Goal: Task Accomplishment & Management: Manage account settings

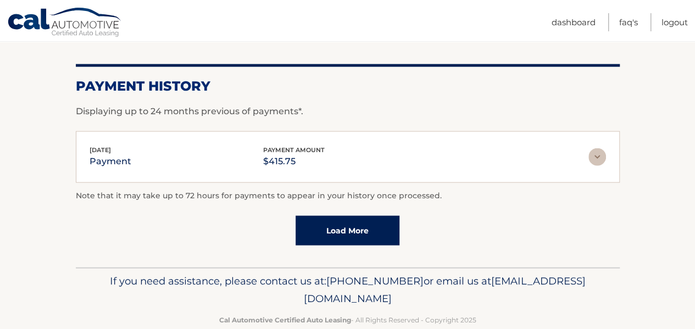
scroll to position [1166, 0]
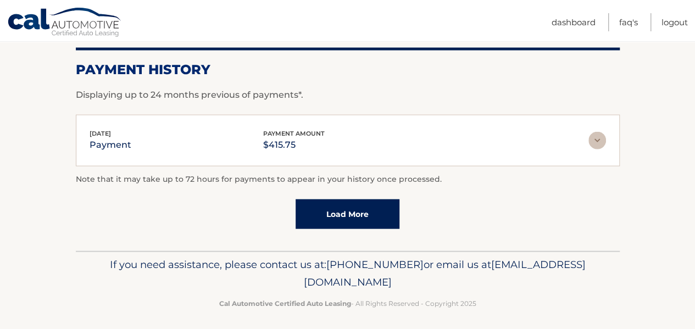
click at [345, 214] on link "Load More" at bounding box center [348, 214] width 104 height 30
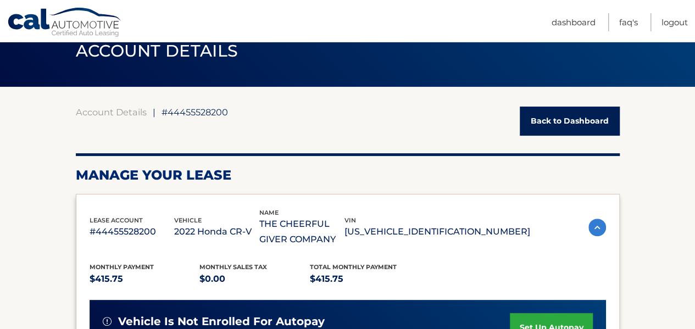
scroll to position [0, 0]
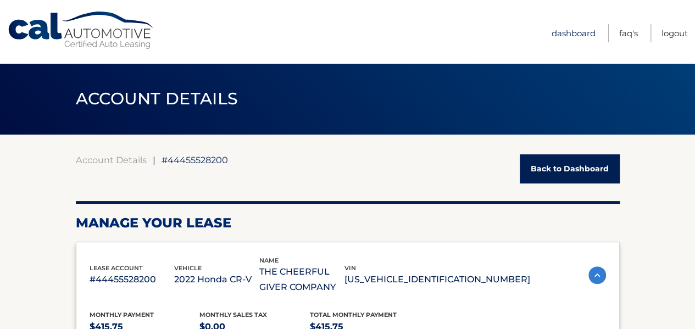
click at [569, 31] on link "Dashboard" at bounding box center [574, 33] width 44 height 18
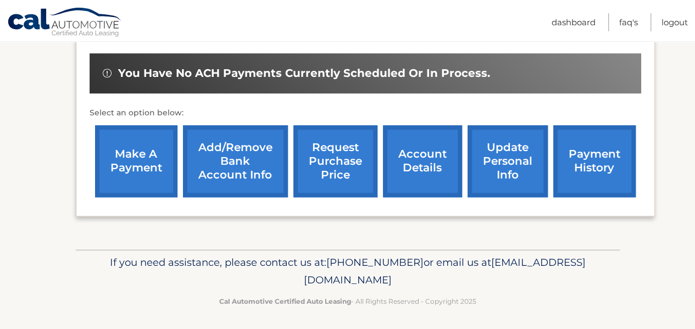
scroll to position [419, 0]
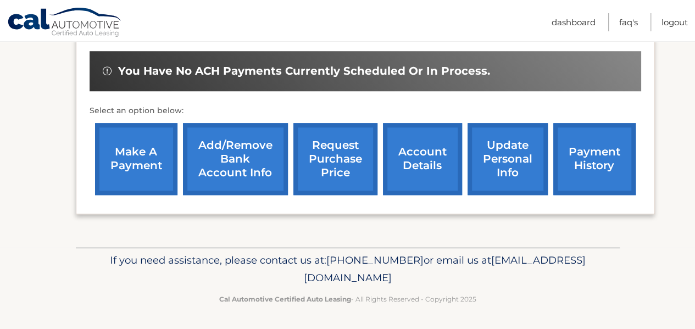
click at [420, 164] on link "account details" at bounding box center [422, 159] width 79 height 72
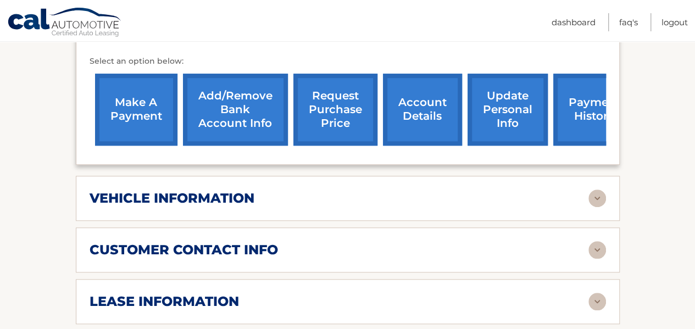
scroll to position [440, 0]
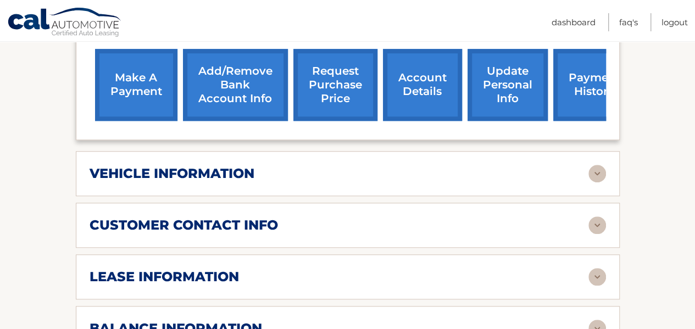
click at [598, 170] on img at bounding box center [598, 174] width 18 height 18
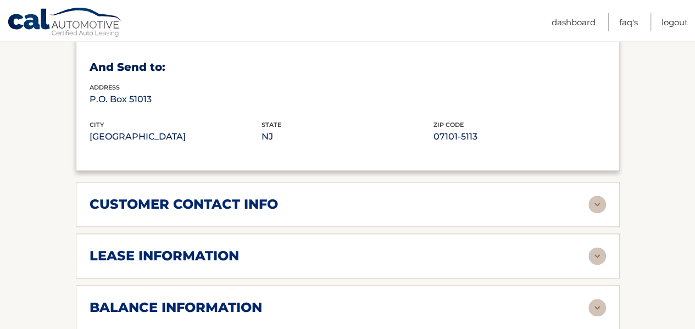
scroll to position [769, 0]
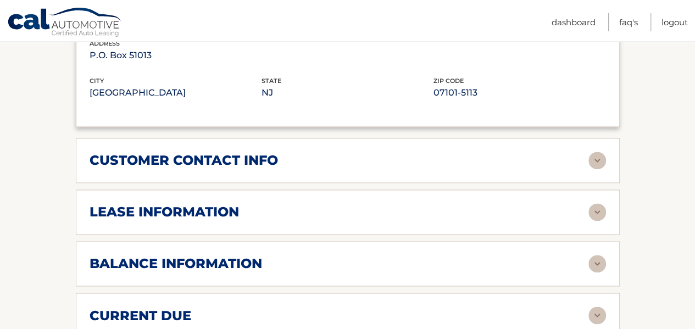
click at [594, 210] on img at bounding box center [598, 212] width 18 height 18
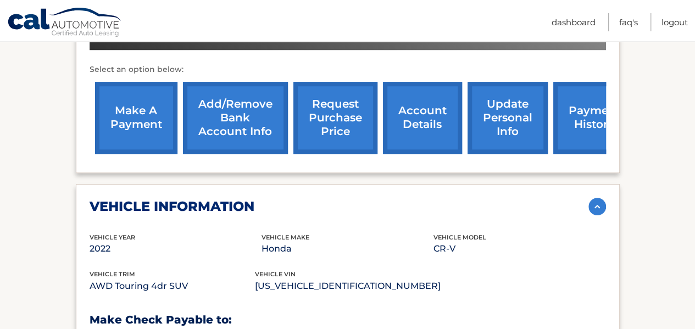
scroll to position [363, 0]
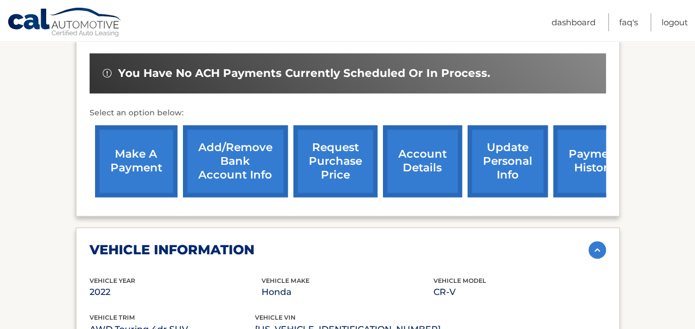
click at [598, 243] on img at bounding box center [598, 250] width 18 height 18
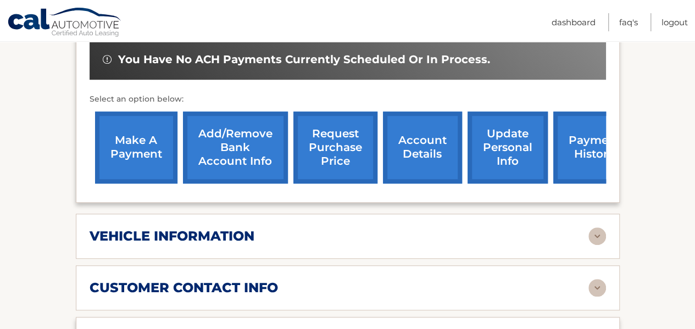
scroll to position [320, 0]
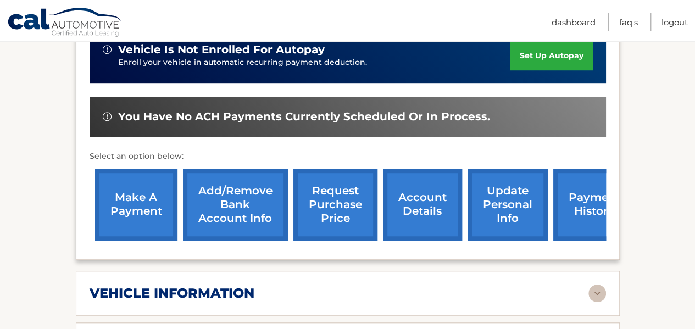
click at [586, 217] on link "payment history" at bounding box center [594, 205] width 82 height 72
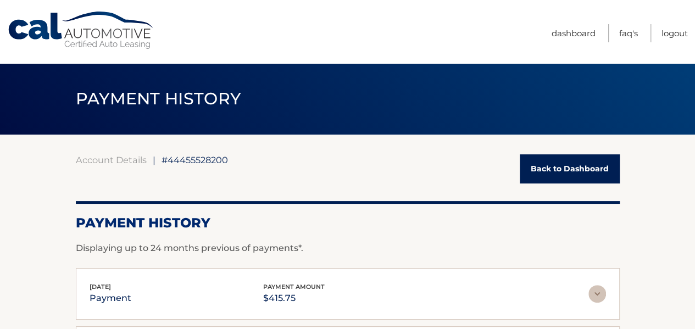
click at [556, 169] on link "Back to Dashboard" at bounding box center [570, 168] width 100 height 29
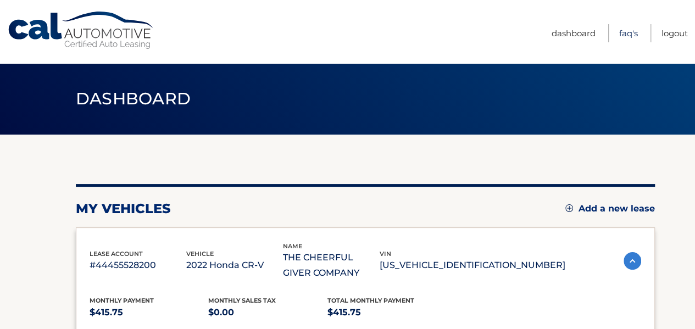
click at [626, 31] on link "FAQ's" at bounding box center [628, 33] width 19 height 18
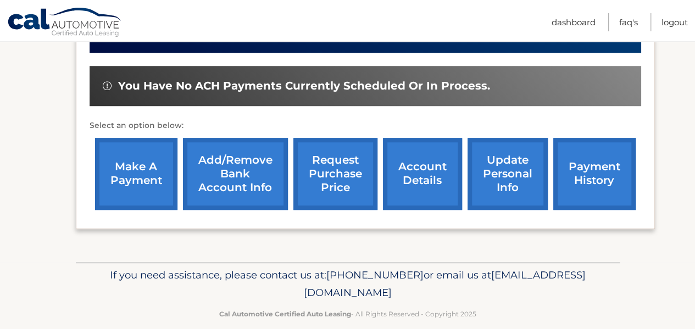
scroll to position [419, 0]
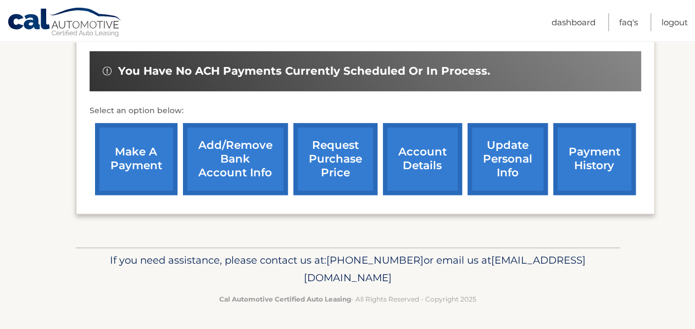
click at [119, 178] on link "make a payment" at bounding box center [136, 159] width 82 height 72
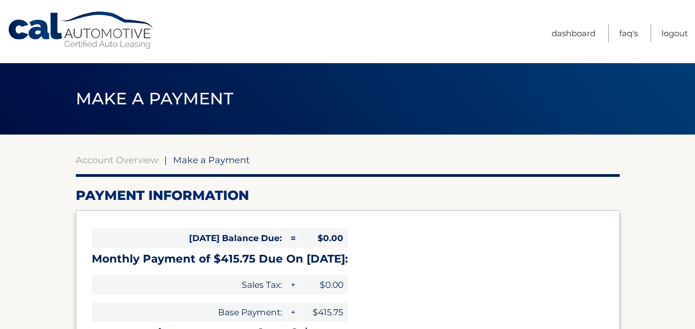
select select "MGYxNjI3ZjUtNGVlNC00OTFmLWFmNGItMTI0NjI1YmFiYjYy"
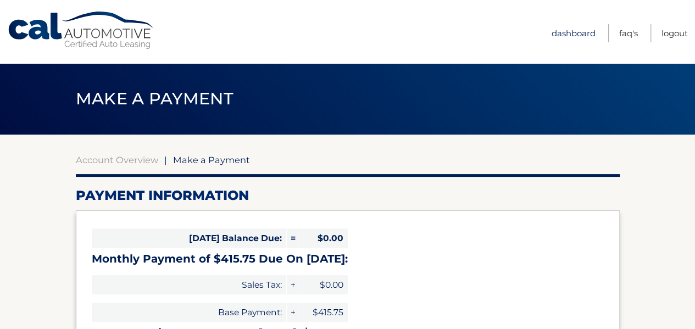
click at [572, 32] on link "Dashboard" at bounding box center [574, 33] width 44 height 18
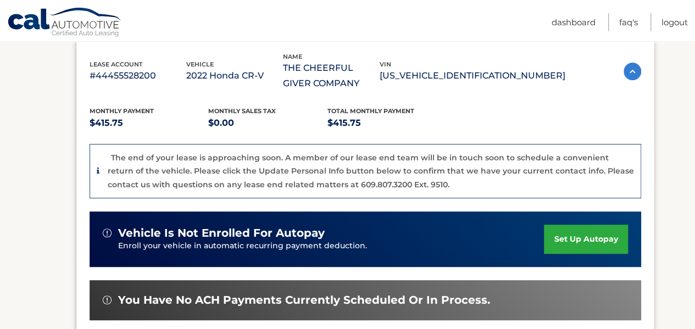
scroll to position [165, 0]
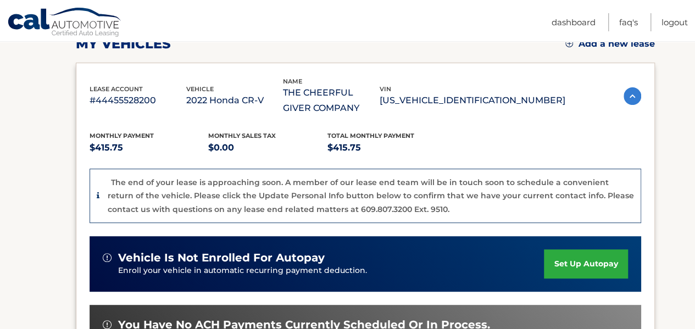
click at [628, 92] on img at bounding box center [633, 96] width 18 height 18
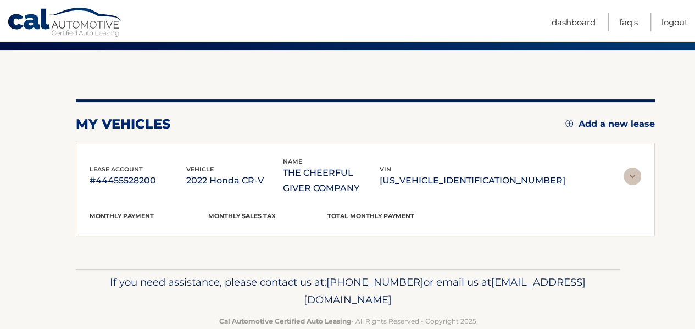
scroll to position [81, 0]
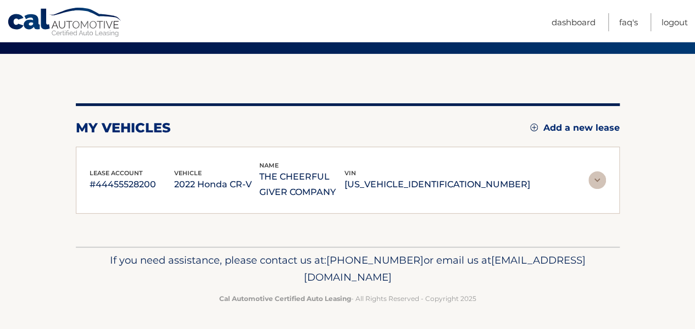
click at [595, 171] on img at bounding box center [598, 180] width 18 height 18
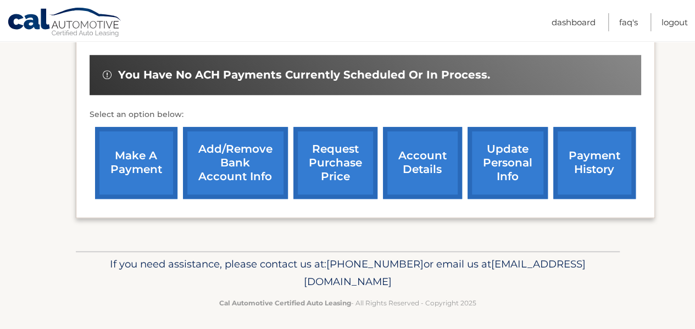
scroll to position [419, 0]
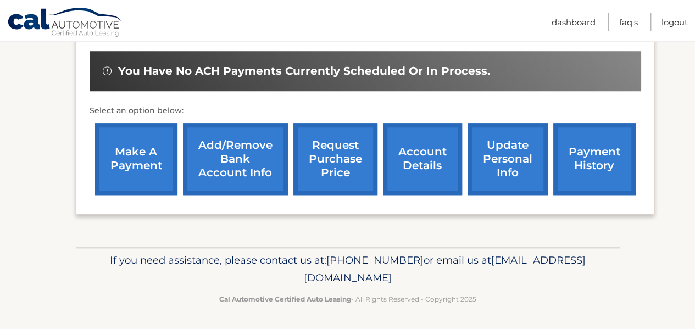
drag, startPoint x: 220, startPoint y: 163, endPoint x: 228, endPoint y: 167, distance: 8.6
click at [220, 164] on link "Add/Remove bank account info" at bounding box center [235, 159] width 105 height 72
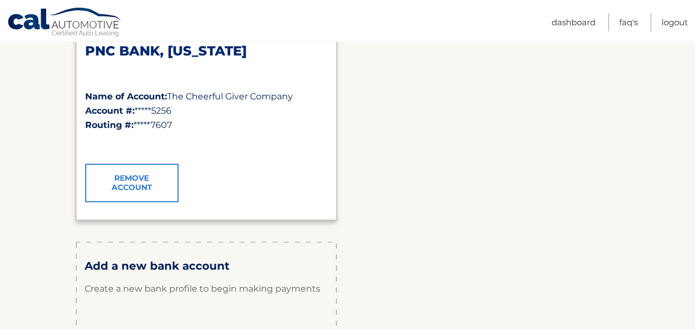
scroll to position [38, 0]
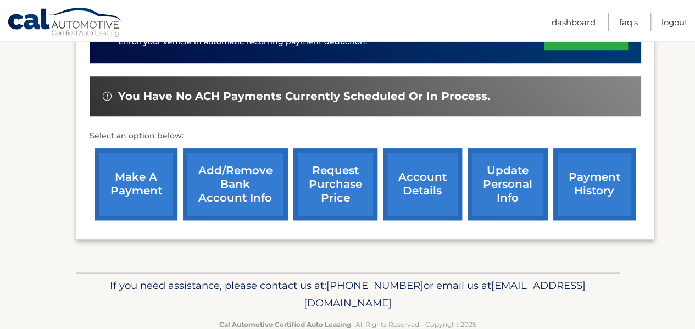
scroll to position [419, 0]
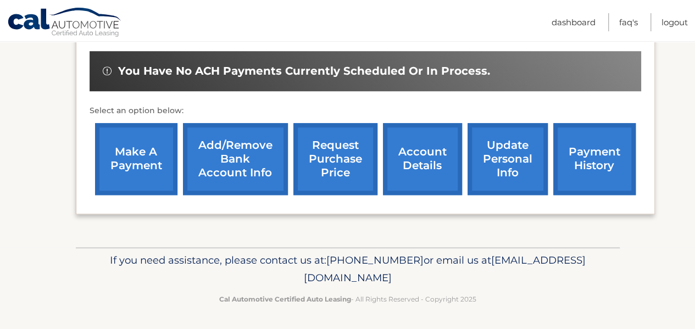
click at [326, 172] on link "request purchase price" at bounding box center [335, 159] width 84 height 72
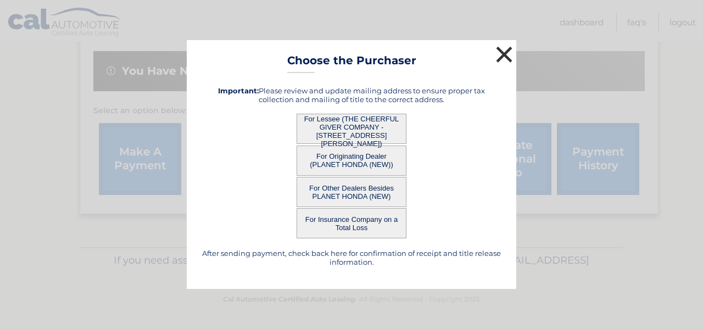
click at [501, 51] on button "×" at bounding box center [505, 54] width 22 height 22
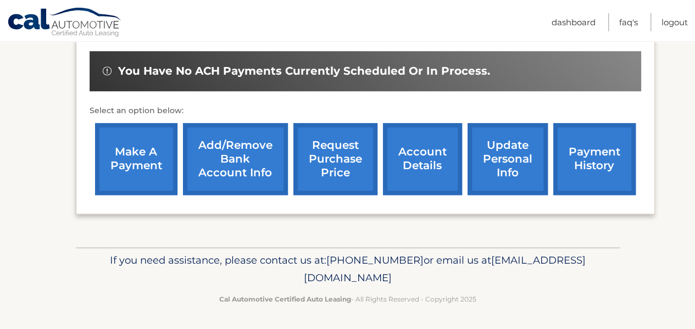
click at [422, 170] on link "account details" at bounding box center [422, 159] width 79 height 72
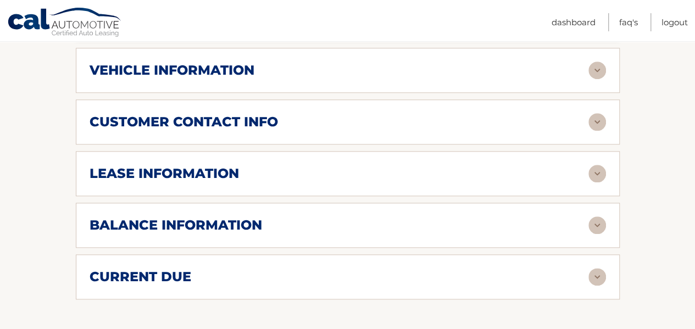
scroll to position [550, 0]
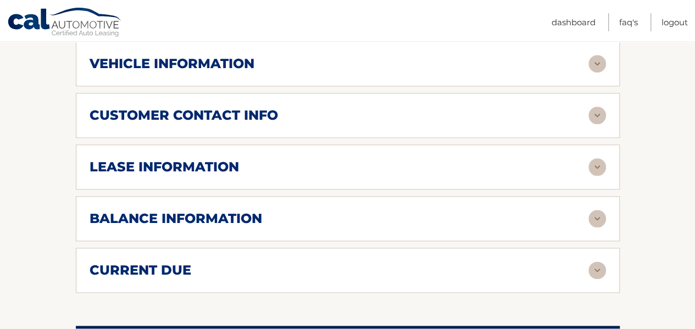
drag, startPoint x: 596, startPoint y: 161, endPoint x: 603, endPoint y: 169, distance: 10.9
click at [596, 162] on img at bounding box center [598, 167] width 18 height 18
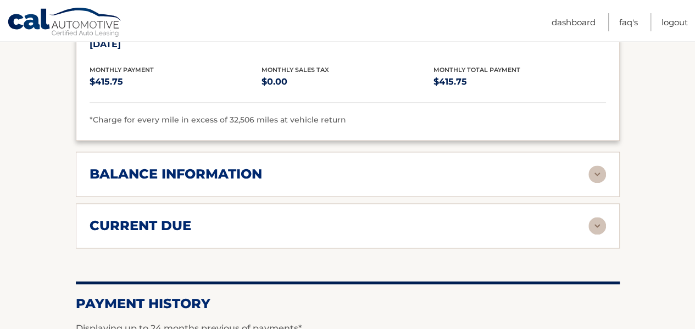
scroll to position [824, 0]
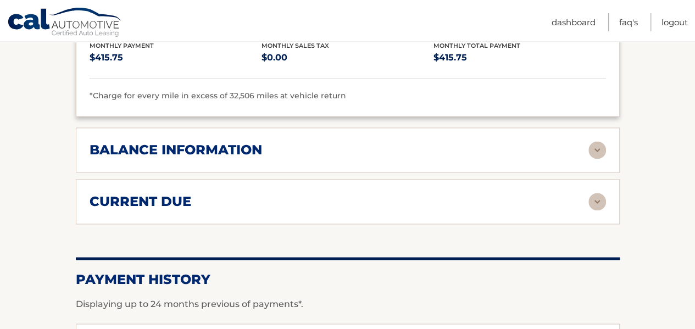
click at [594, 149] on img at bounding box center [598, 150] width 18 height 18
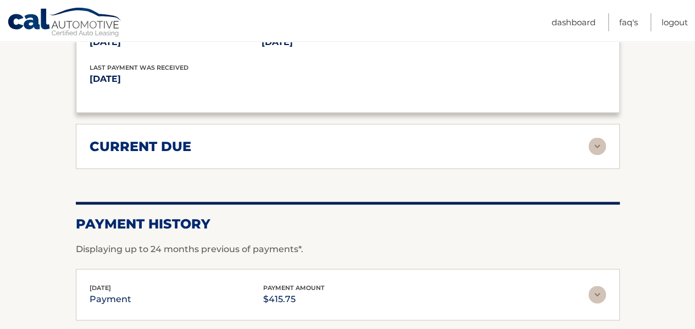
scroll to position [1044, 0]
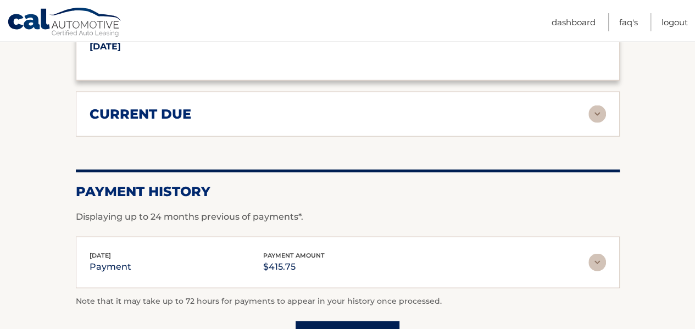
click at [600, 106] on img at bounding box center [598, 115] width 18 height 18
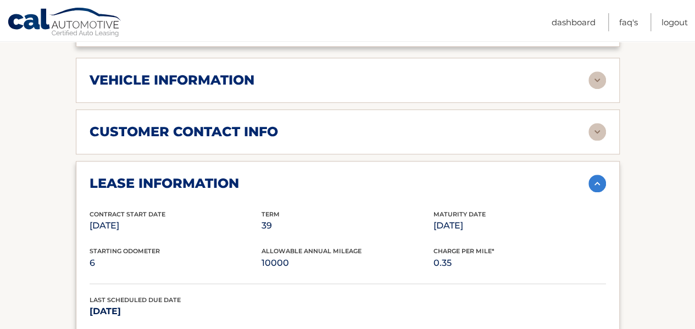
scroll to position [532, 0]
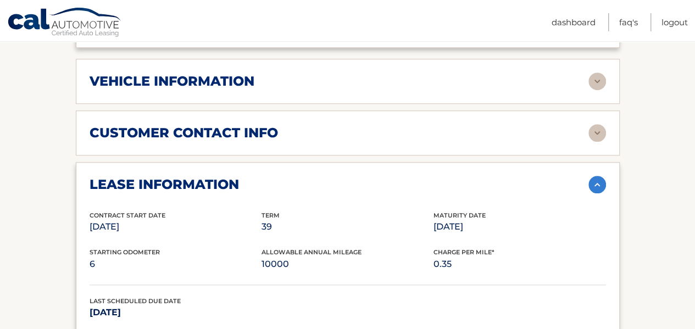
click at [595, 135] on img at bounding box center [598, 133] width 18 height 18
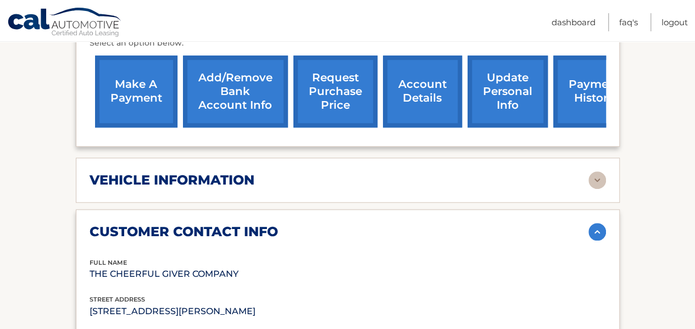
scroll to position [477, 0]
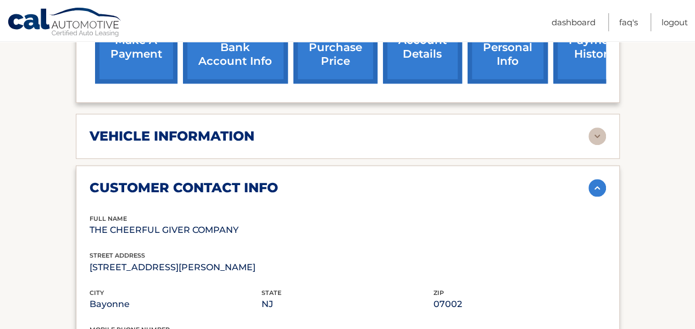
click at [595, 141] on img at bounding box center [598, 136] width 18 height 18
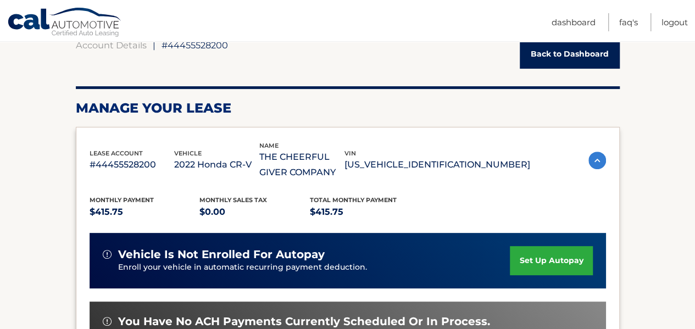
scroll to position [92, 0]
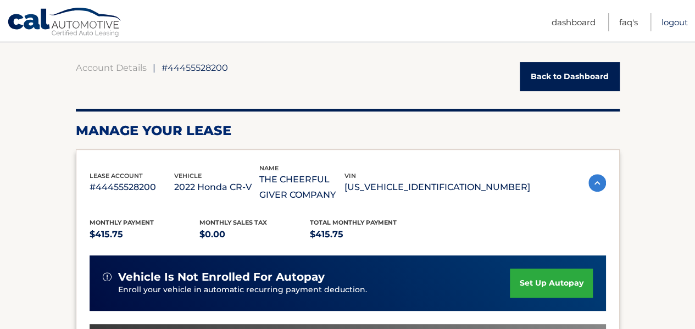
click at [673, 21] on link "Logout" at bounding box center [675, 22] width 26 height 18
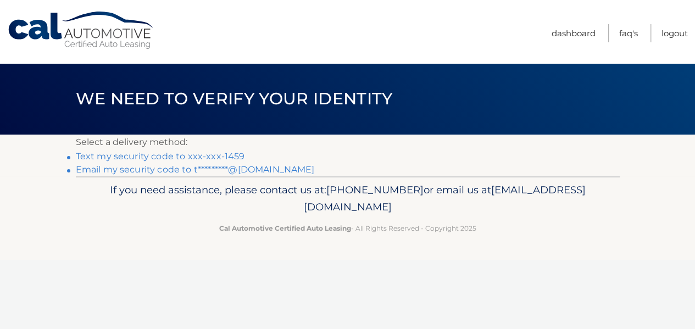
scroll to position [1, 0]
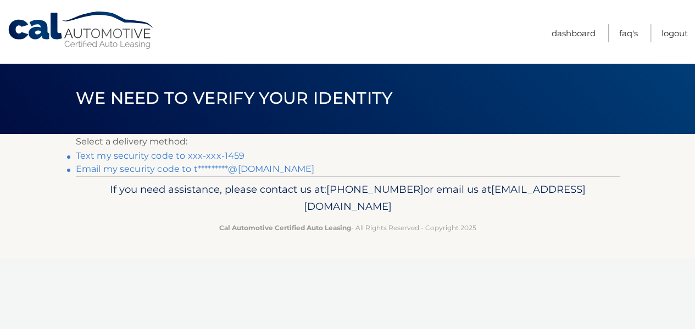
click at [185, 154] on link "Text my security code to xxx-xxx-1459" at bounding box center [160, 156] width 169 height 10
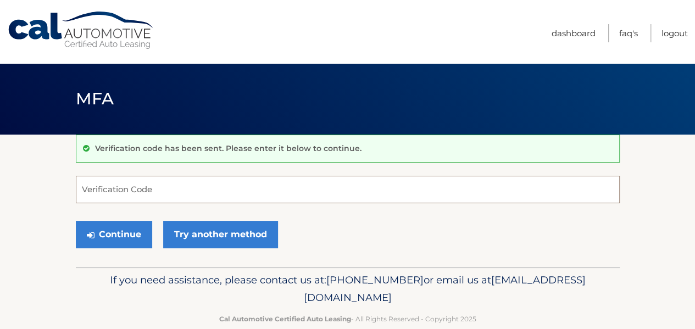
click at [204, 198] on input "Verification Code" at bounding box center [348, 189] width 544 height 27
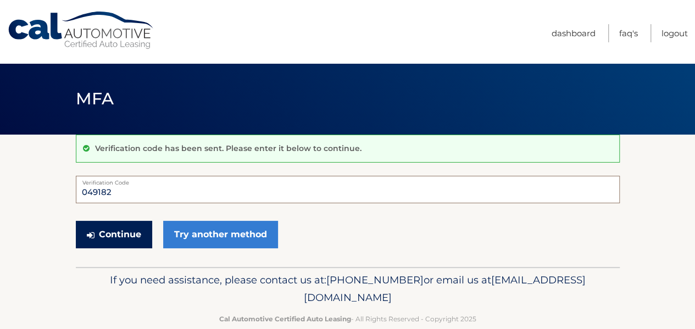
type input "049182"
click at [114, 232] on button "Continue" at bounding box center [114, 234] width 76 height 27
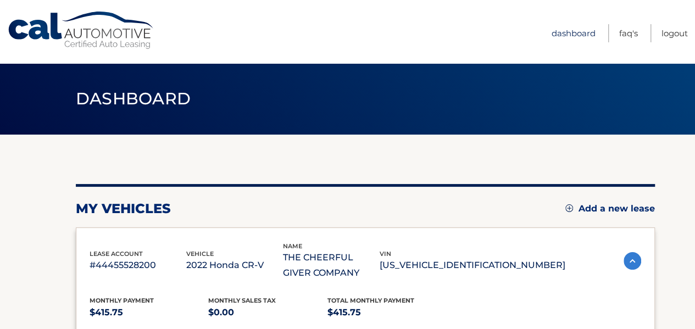
click at [565, 32] on link "Dashboard" at bounding box center [574, 33] width 44 height 18
click at [623, 35] on link "FAQ's" at bounding box center [628, 33] width 19 height 18
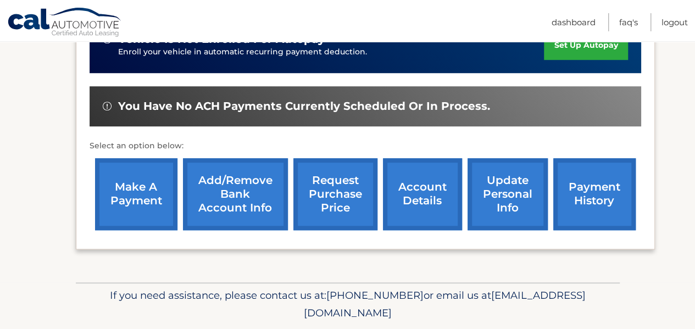
scroll to position [309, 0]
